Goal: Check status: Check status

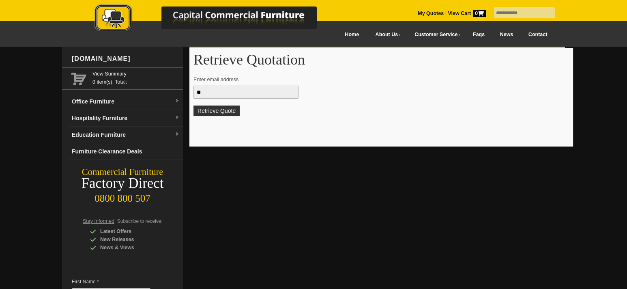
type input "*"
type input "**********"
click at [215, 112] on button "Retrieve Quote" at bounding box center [216, 110] width 46 height 11
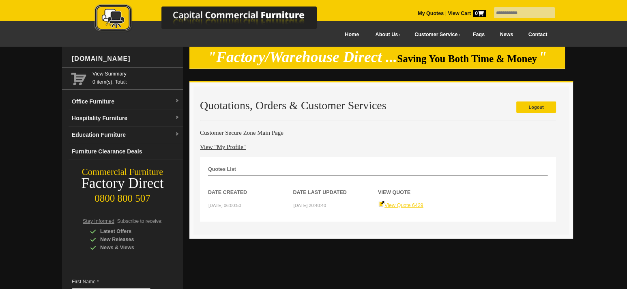
click at [404, 205] on link "View Quote 6429" at bounding box center [400, 205] width 45 height 6
